Goal: Find specific page/section: Find specific page/section

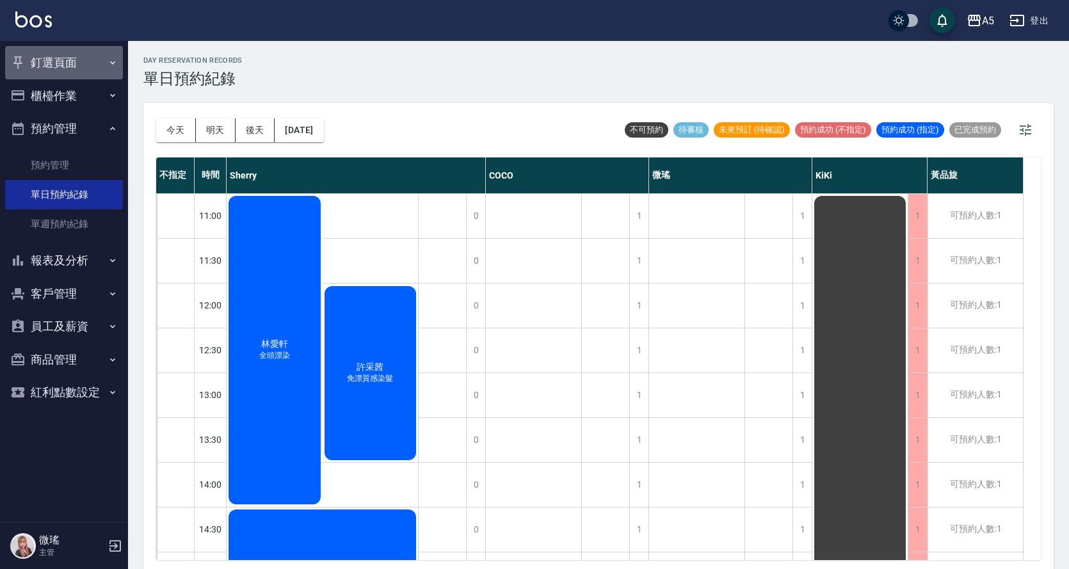
click at [48, 67] on button "釘選頁面" at bounding box center [64, 62] width 118 height 33
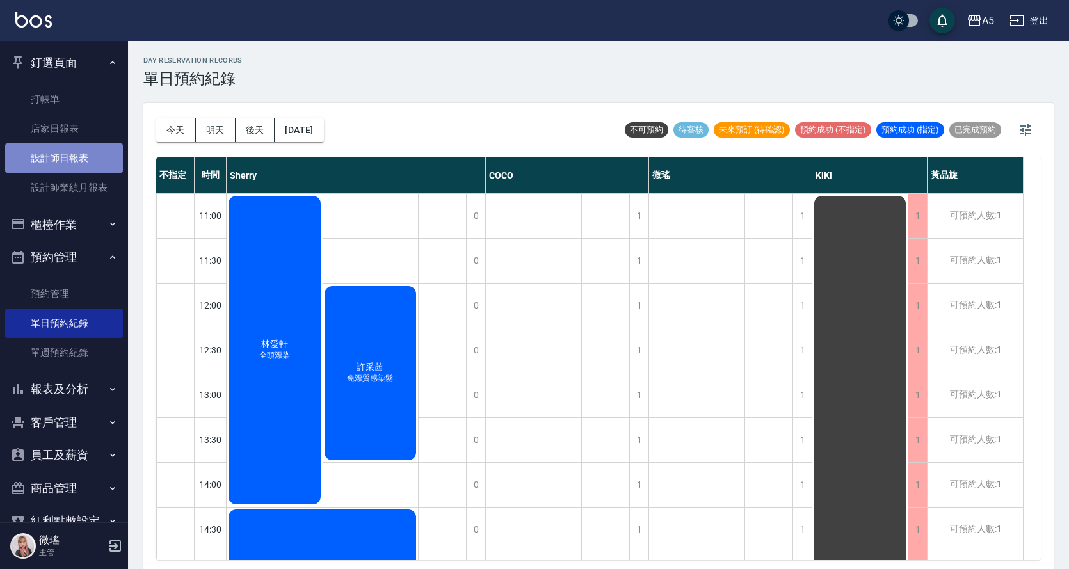
click at [68, 154] on link "設計師日報表" at bounding box center [64, 157] width 118 height 29
